Goal: Navigation & Orientation: Understand site structure

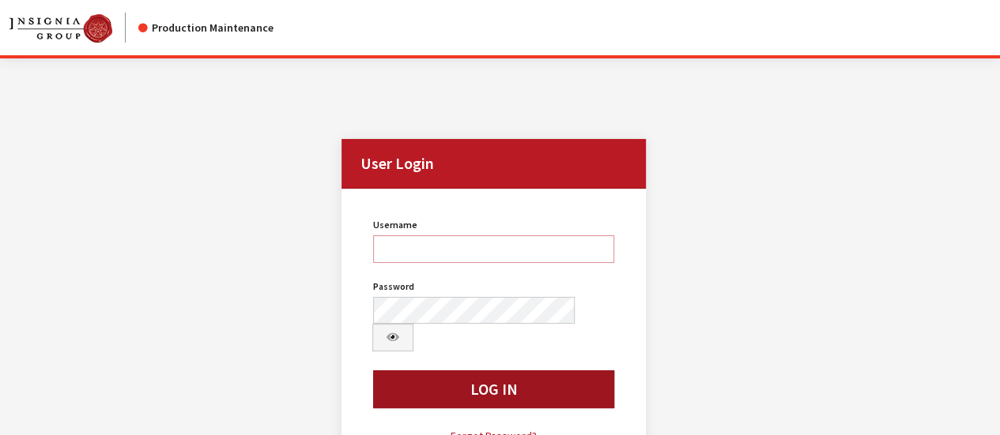
type input "wwilliams@insigniagroup.com"
click at [520, 371] on button "Log In" at bounding box center [493, 390] width 240 height 38
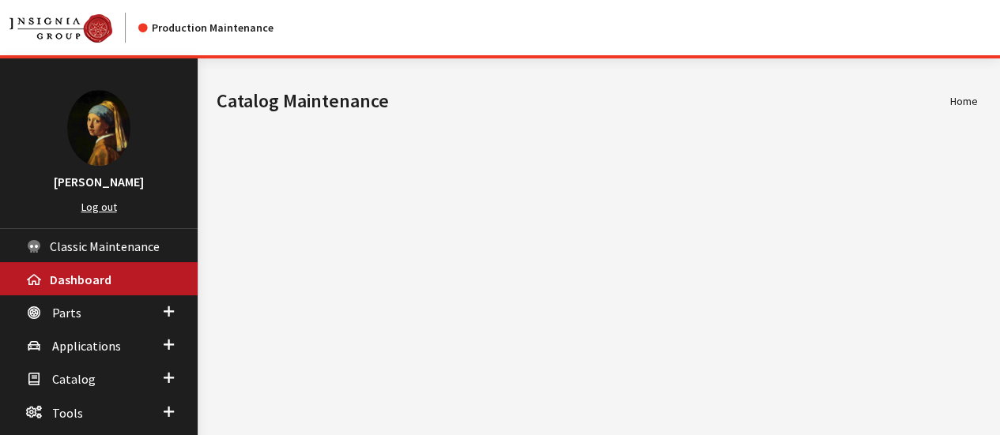
scroll to position [81, 0]
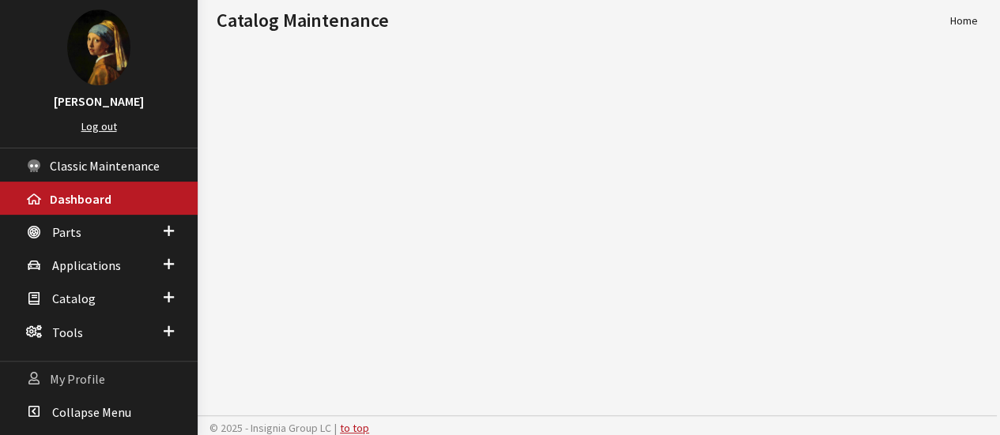
click at [96, 374] on span "My Profile" at bounding box center [77, 379] width 55 height 16
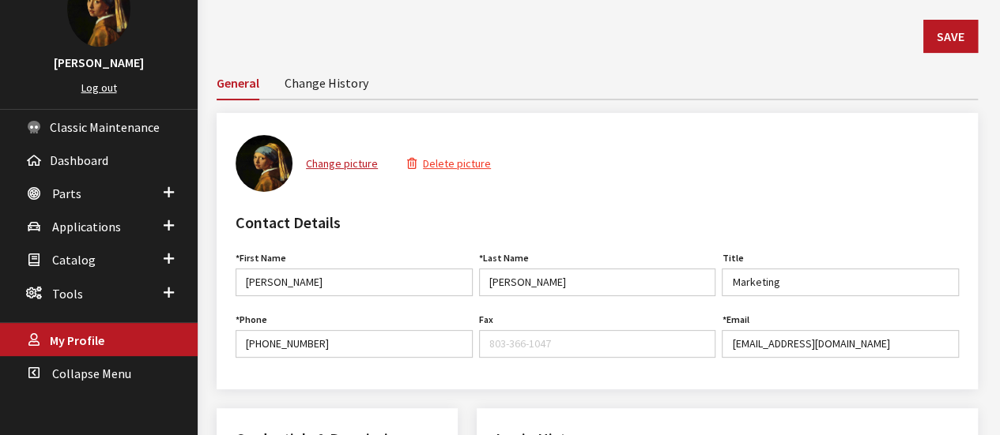
scroll to position [117, 0]
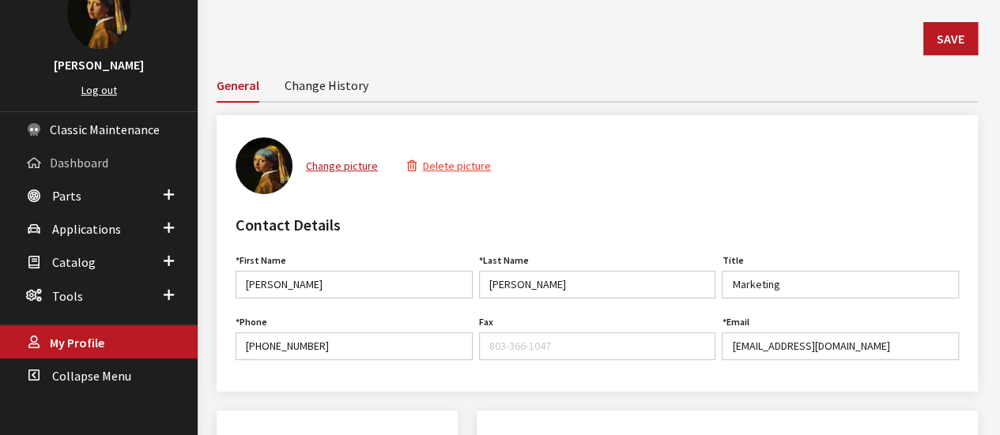
click at [65, 165] on span "Dashboard" at bounding box center [79, 163] width 58 height 16
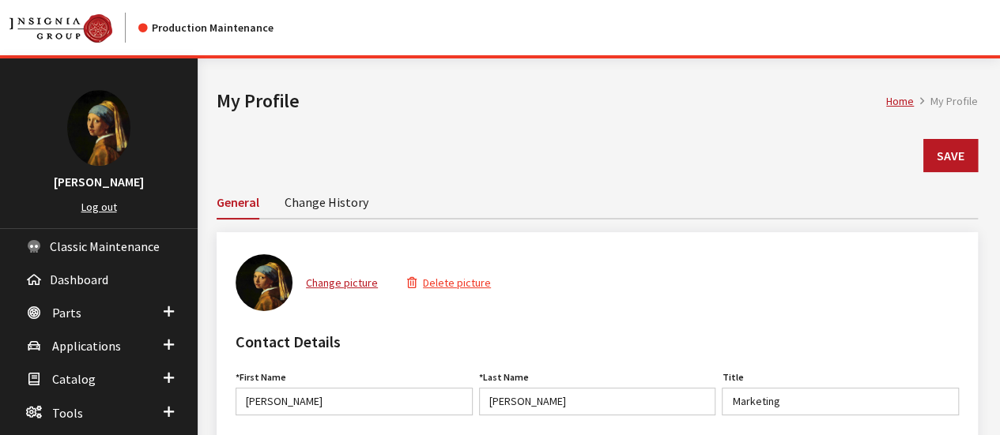
click at [104, 205] on link "Log out" at bounding box center [99, 207] width 36 height 14
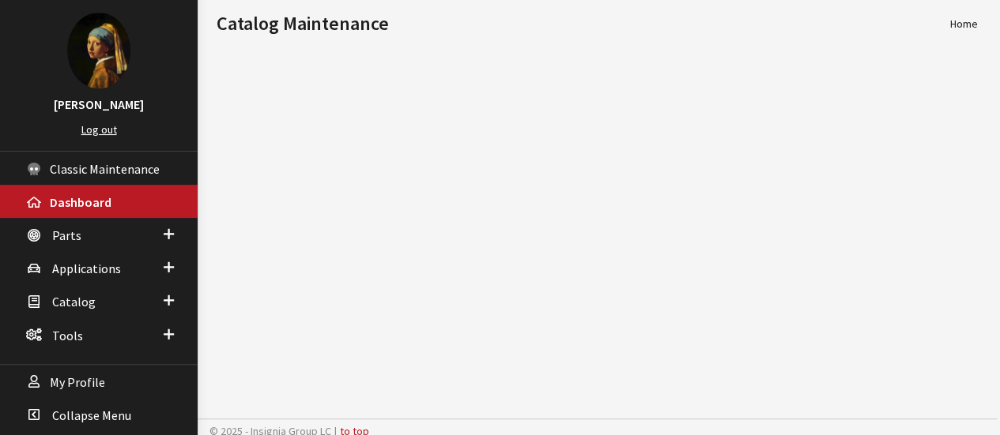
scroll to position [81, 0]
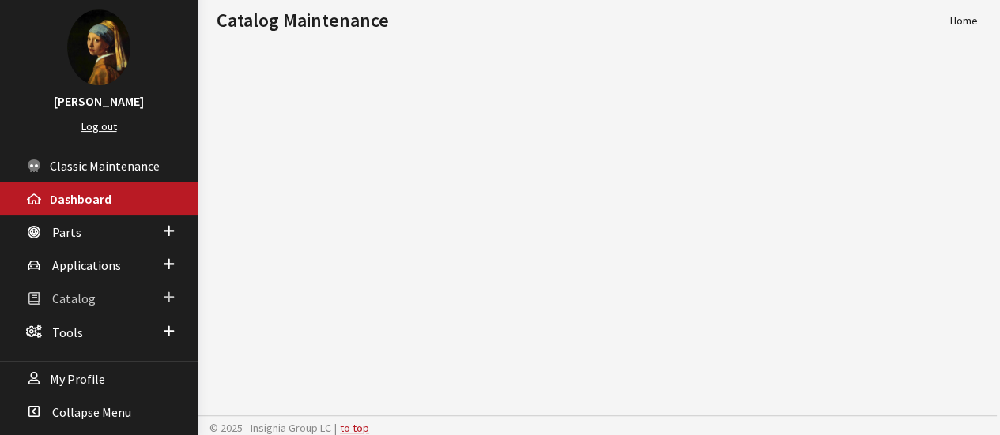
click at [169, 292] on span at bounding box center [169, 298] width 10 height 21
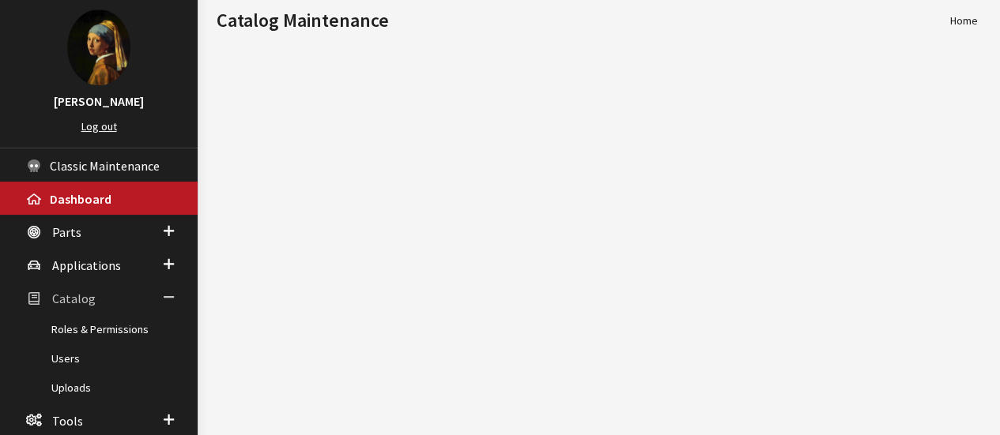
scroll to position [169, 0]
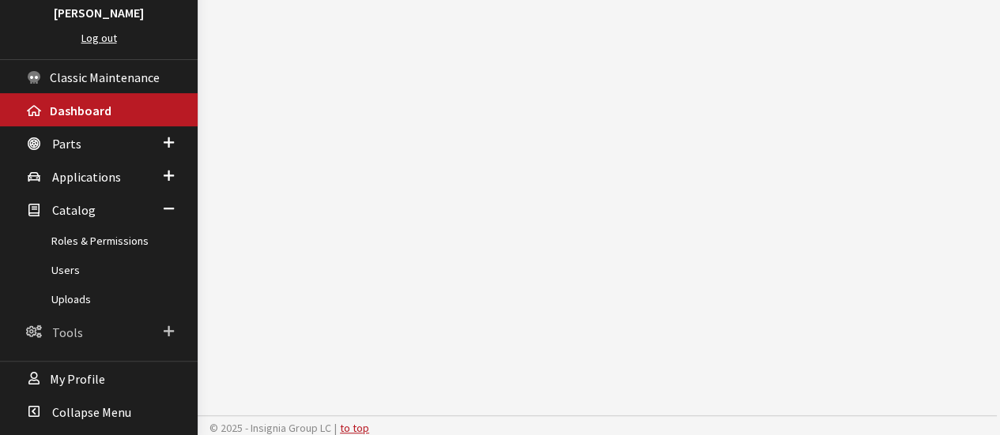
click at [171, 328] on span at bounding box center [169, 332] width 10 height 21
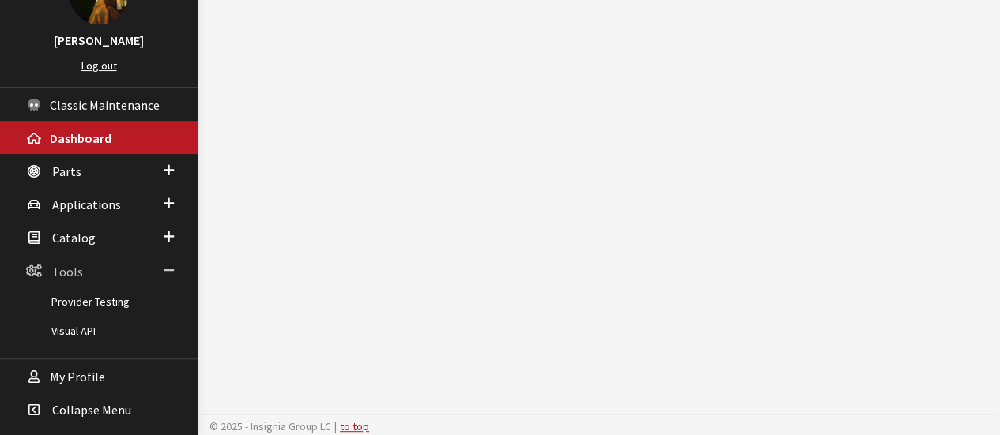
scroll to position [140, 0]
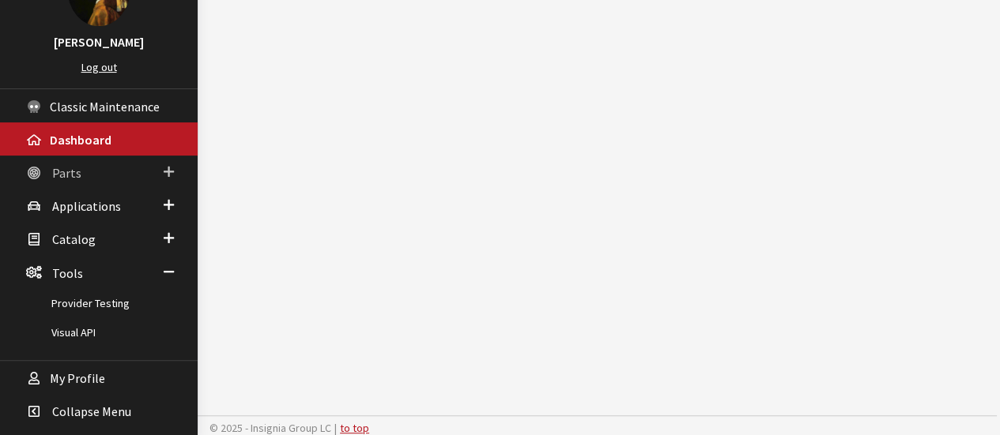
click at [169, 167] on span at bounding box center [169, 172] width 10 height 21
